Goal: Information Seeking & Learning: Learn about a topic

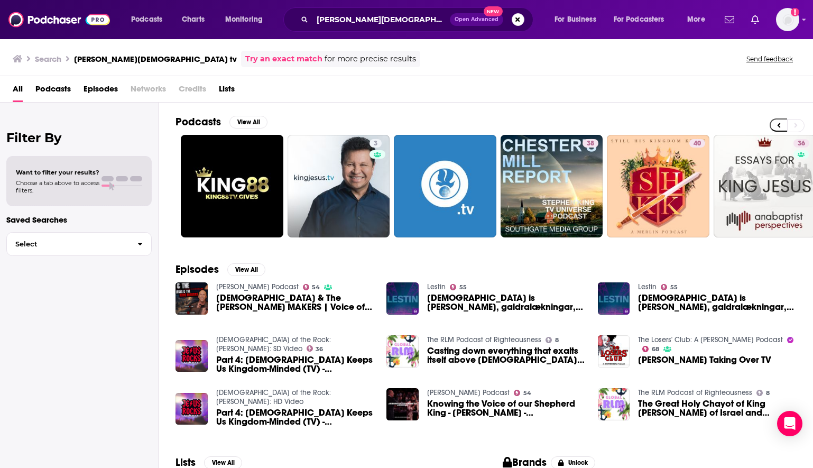
scroll to position [0, 333]
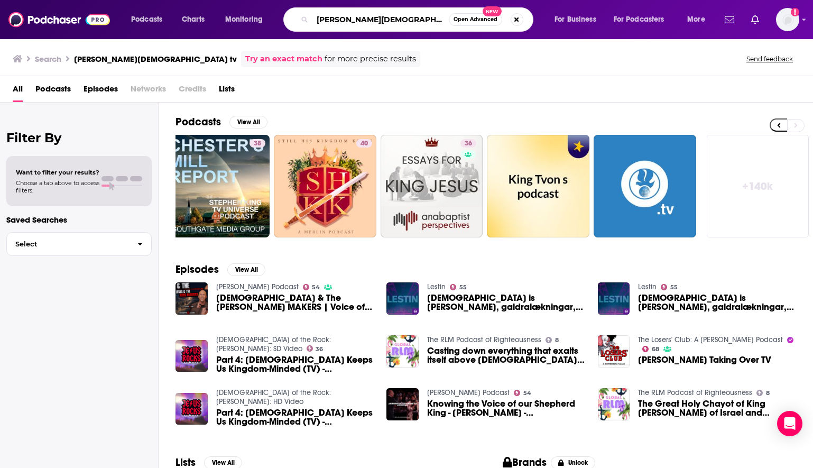
click at [375, 21] on input "[PERSON_NAME][DEMOGRAPHIC_DATA] tv" at bounding box center [380, 19] width 136 height 17
type input "k"
type input "unlearned wisdom"
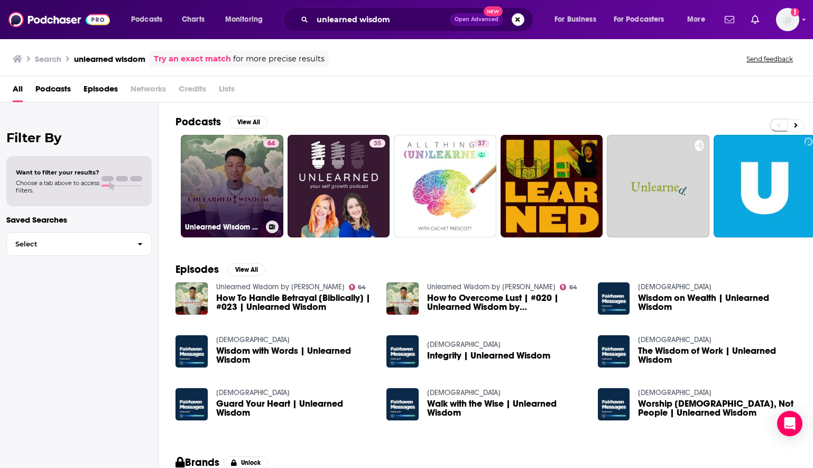
click at [219, 167] on link "64 Unlearned Wisdom by [PERSON_NAME]" at bounding box center [232, 186] width 103 height 103
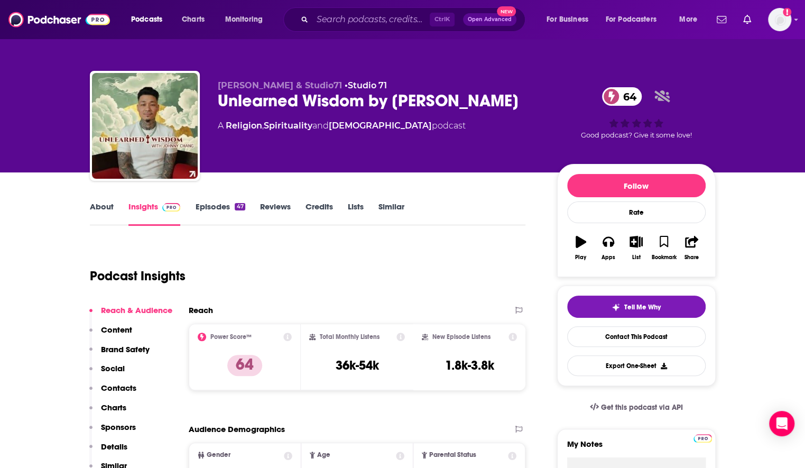
click at [219, 207] on link "Episodes 47" at bounding box center [220, 213] width 50 height 24
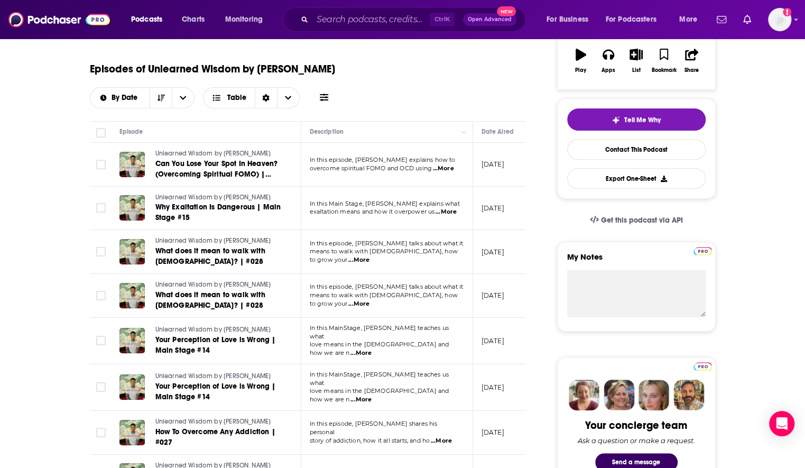
scroll to position [211, 0]
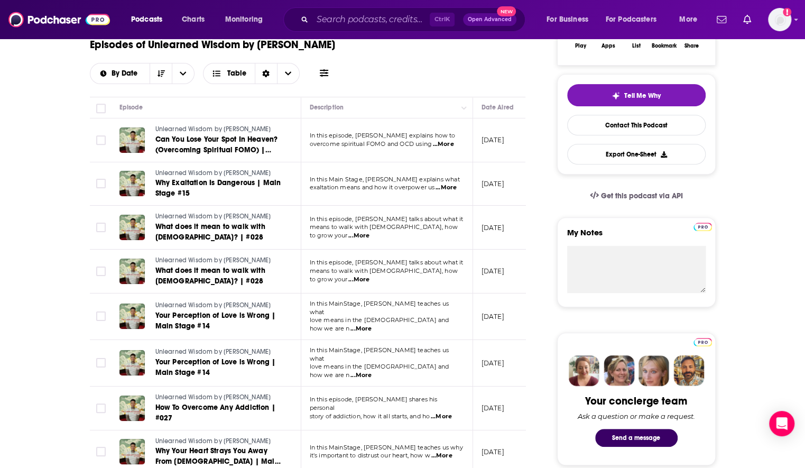
click at [452, 412] on span "...More" at bounding box center [441, 416] width 21 height 8
click at [234, 406] on link "How To Overcome Any Addiction | #027" at bounding box center [218, 412] width 127 height 21
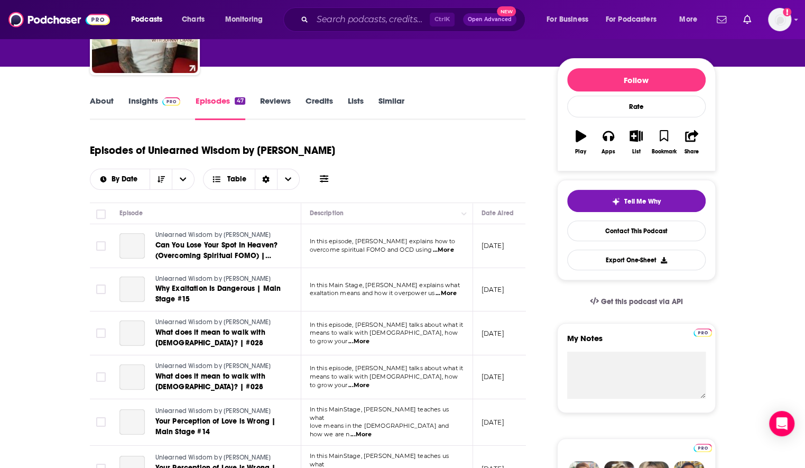
scroll to position [159, 0]
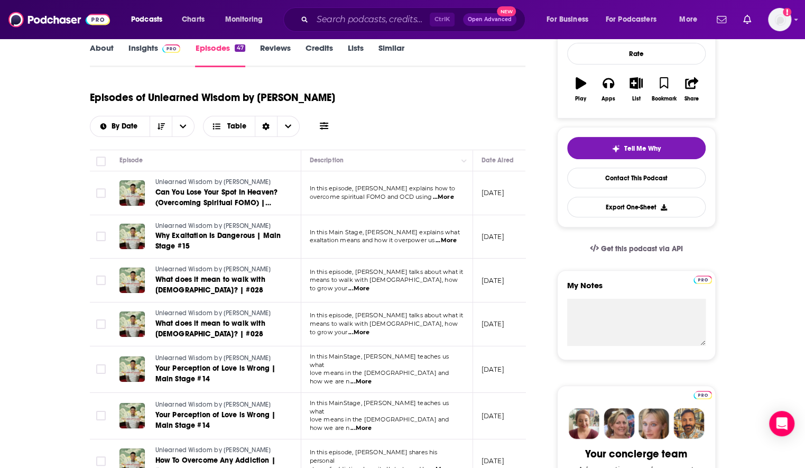
click at [148, 49] on link "Insights" at bounding box center [154, 55] width 52 height 24
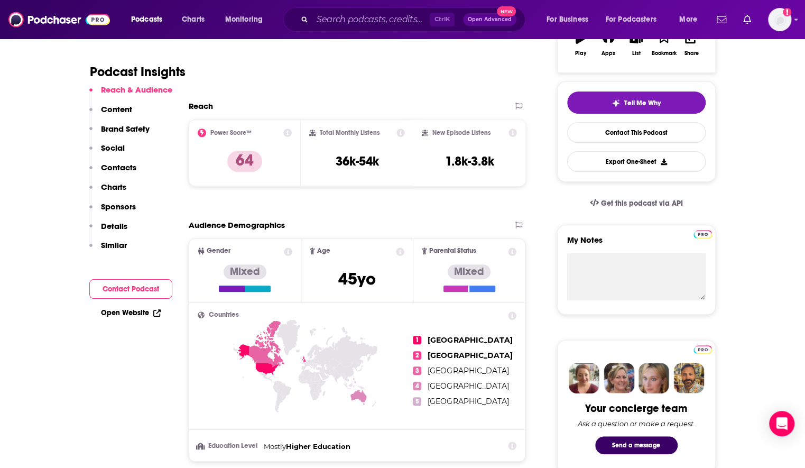
scroll to position [211, 0]
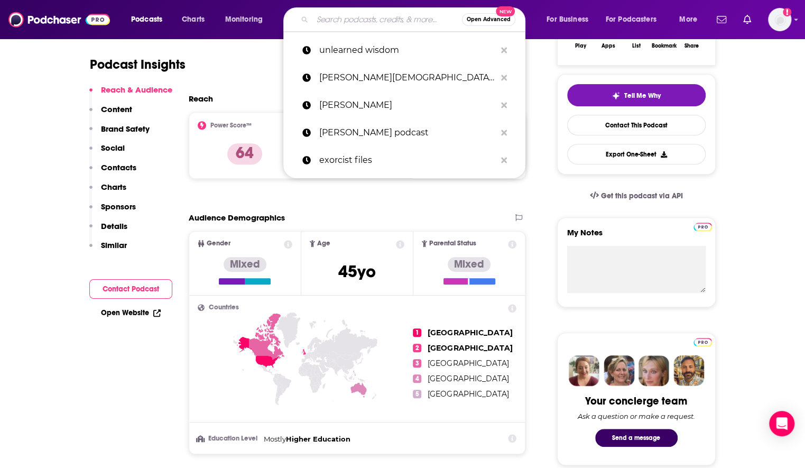
click at [366, 16] on input "Search podcasts, credits, & more..." at bounding box center [387, 19] width 150 height 17
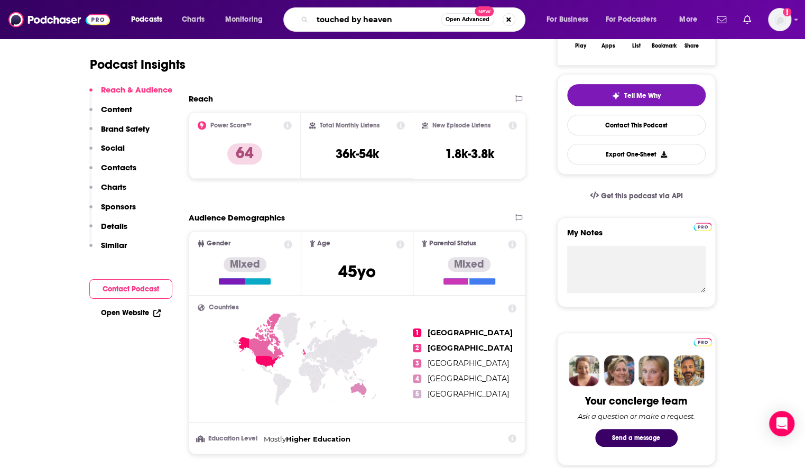
type input "touched by heaven"
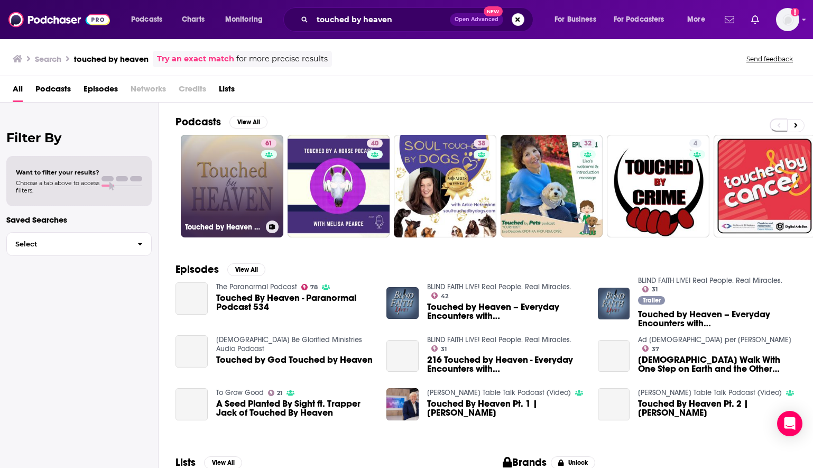
click at [256, 178] on link "61 Touched by Heaven - Everyday Encounters with [DEMOGRAPHIC_DATA]" at bounding box center [232, 186] width 103 height 103
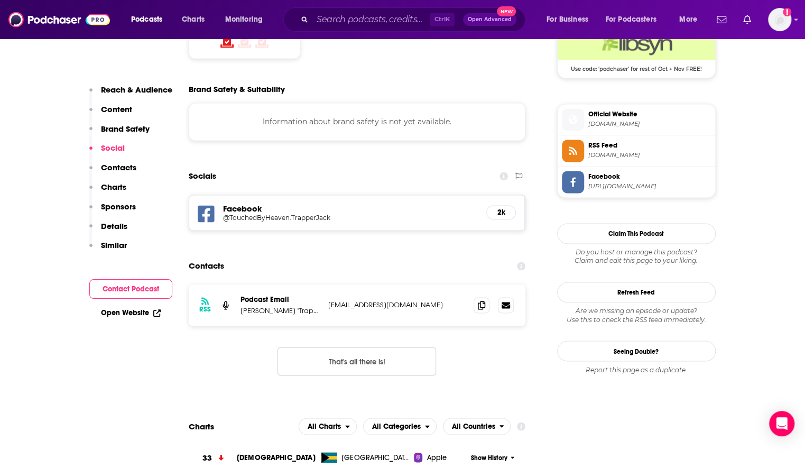
scroll to position [898, 0]
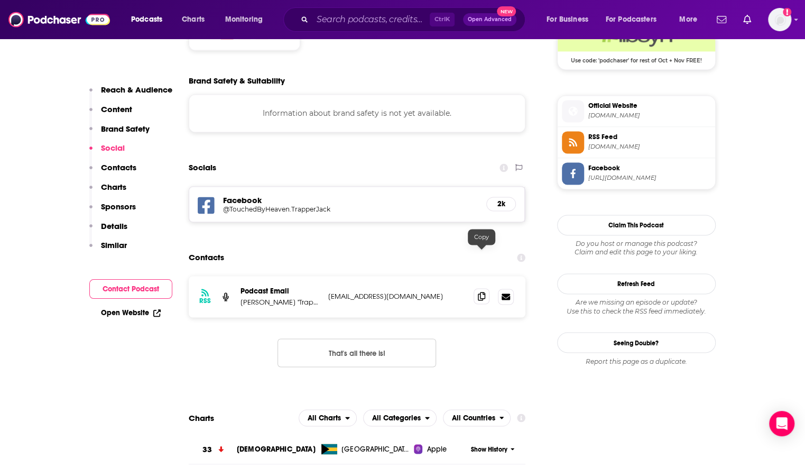
click at [480, 292] on icon at bounding box center [481, 296] width 7 height 8
